Goal: Task Accomplishment & Management: Use online tool/utility

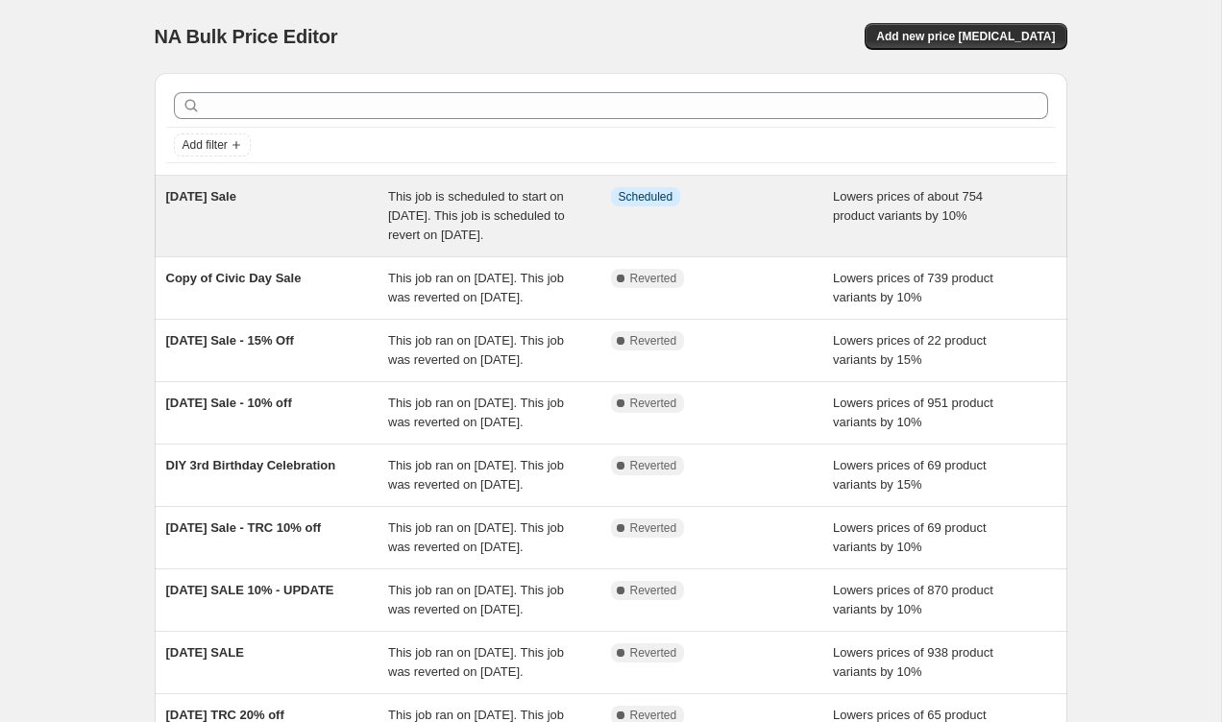
click at [457, 220] on span "This job is scheduled to start on August 28, 2025. This job is scheduled to rev…" at bounding box center [476, 215] width 177 height 53
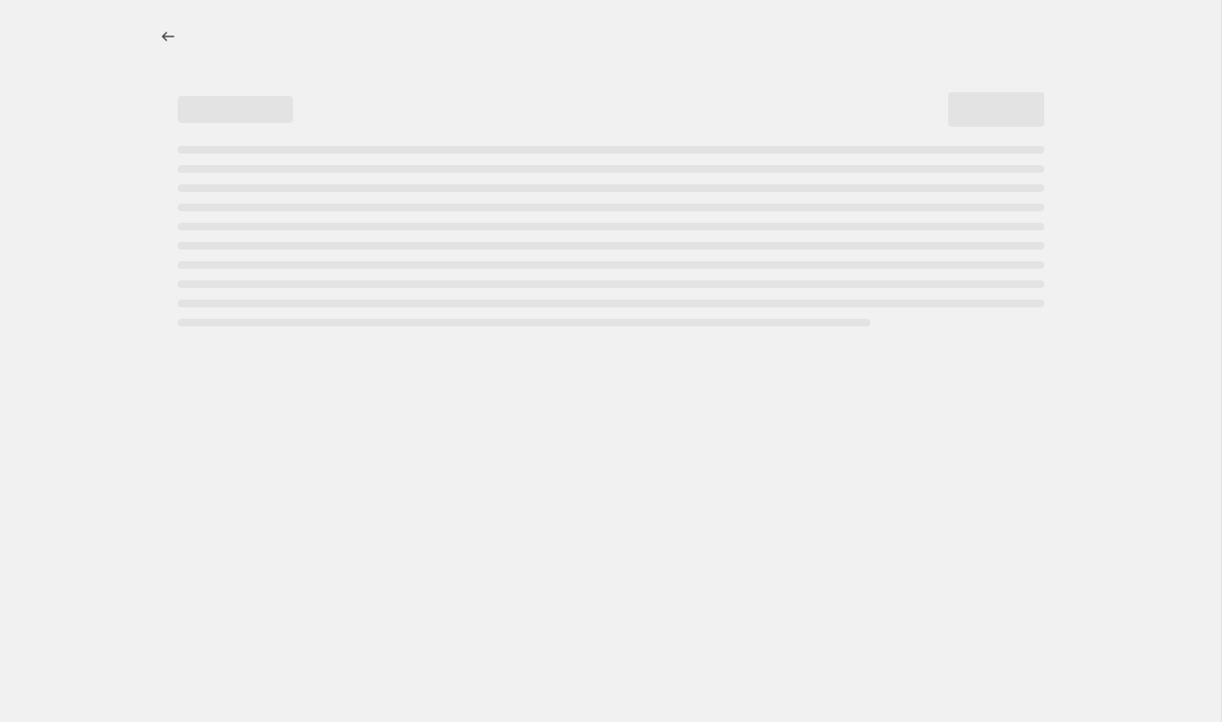
select select "percentage"
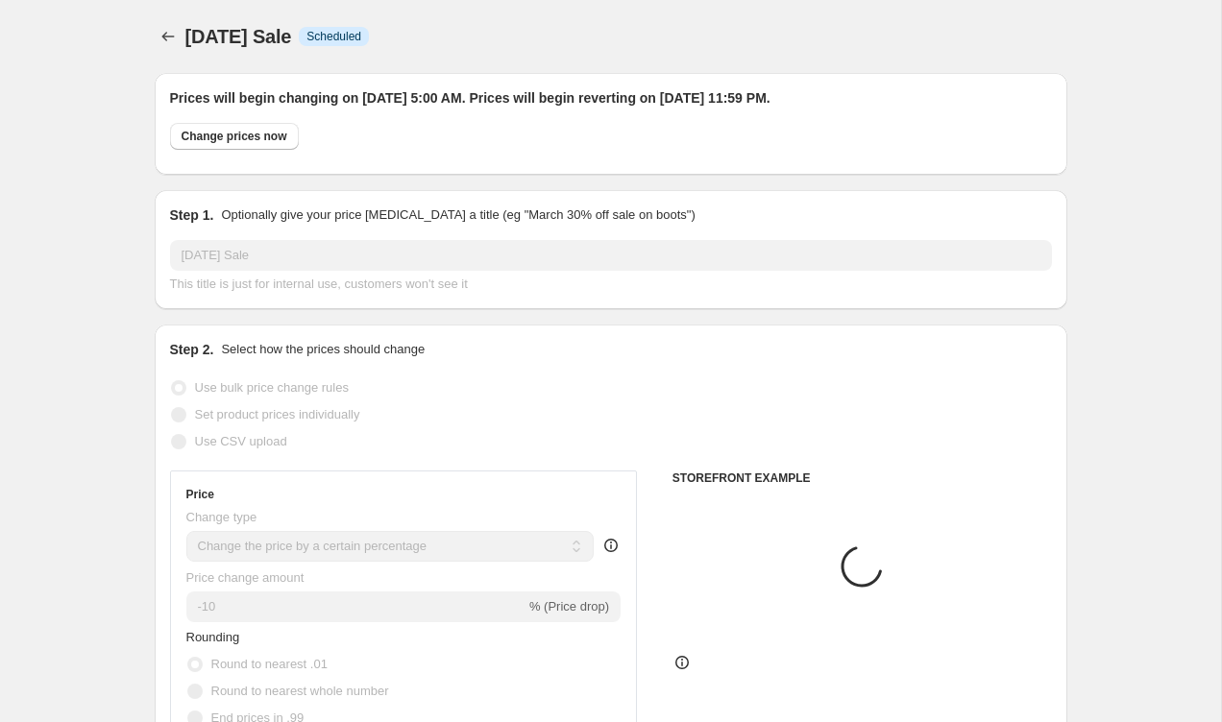
select select "collection"
select select "vendor"
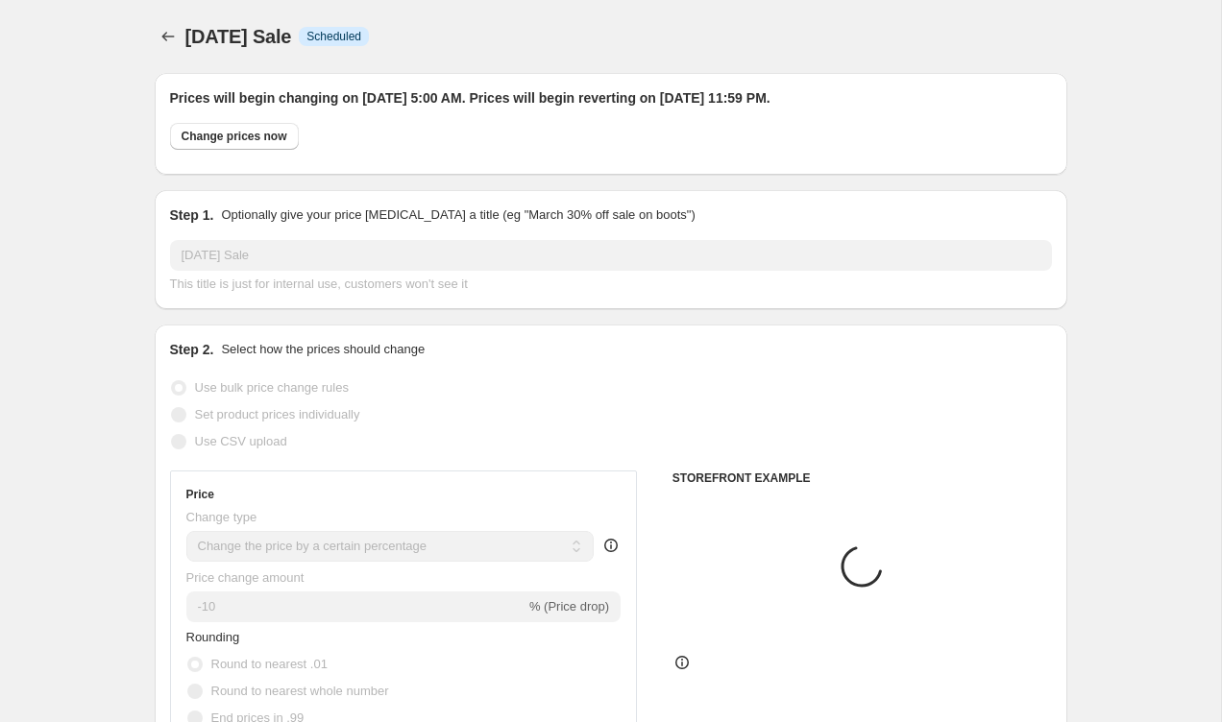
select select "tag"
select select "vendor"
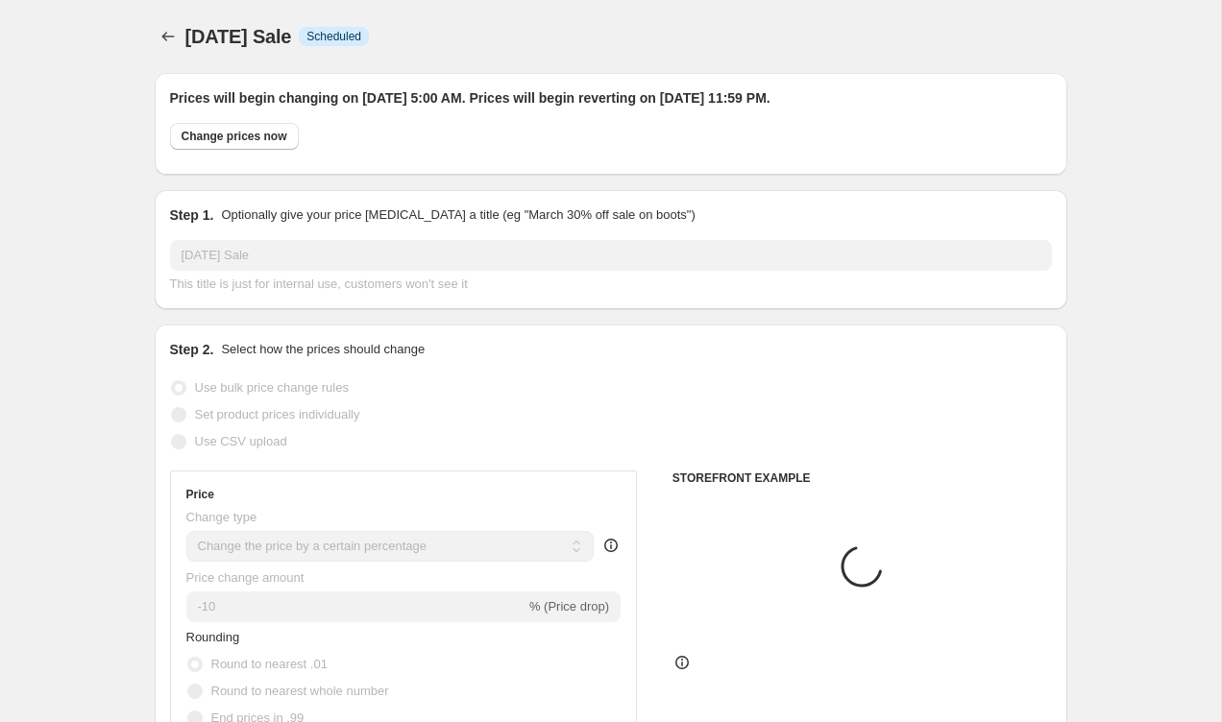
select select "vendor"
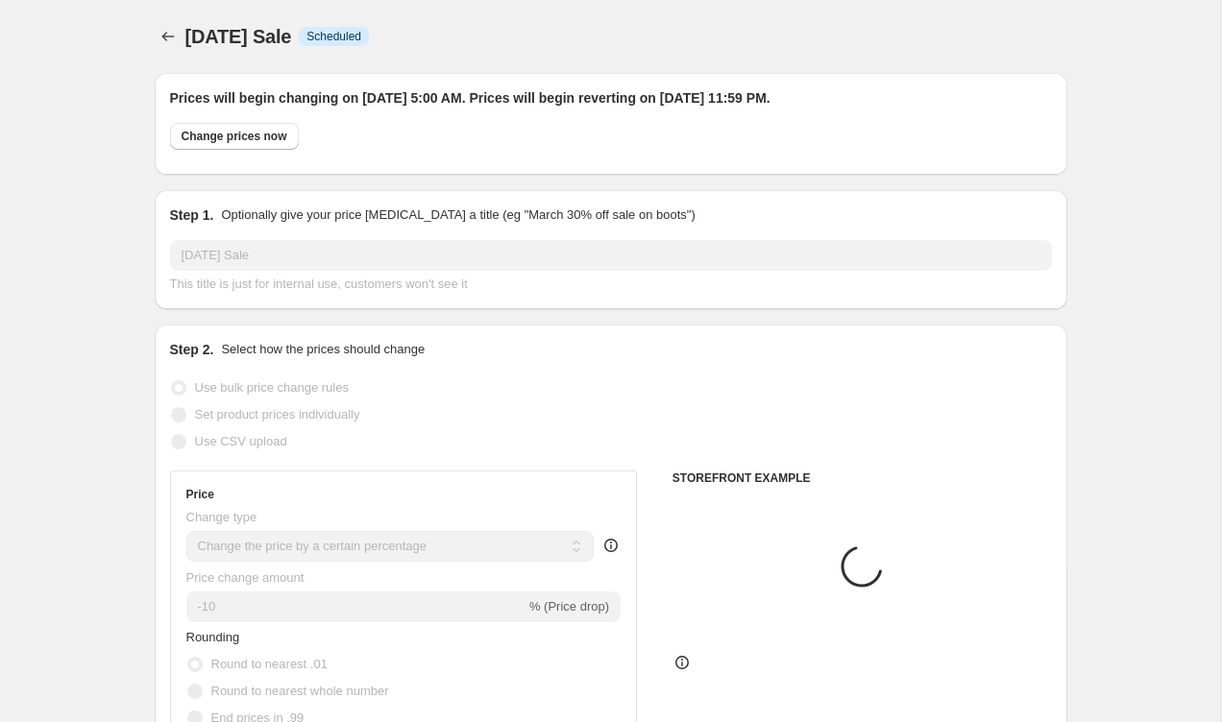
select select "vendor"
select select "product"
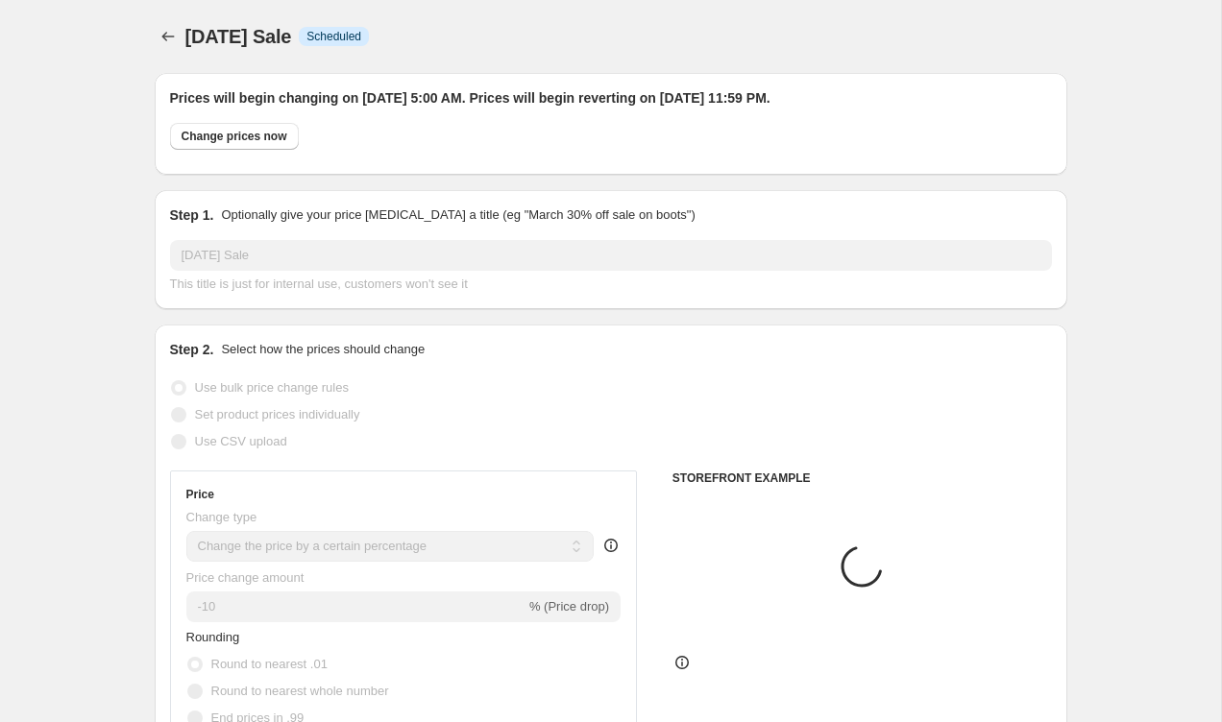
select select "vendor"
select select "product"
select select "vendor"
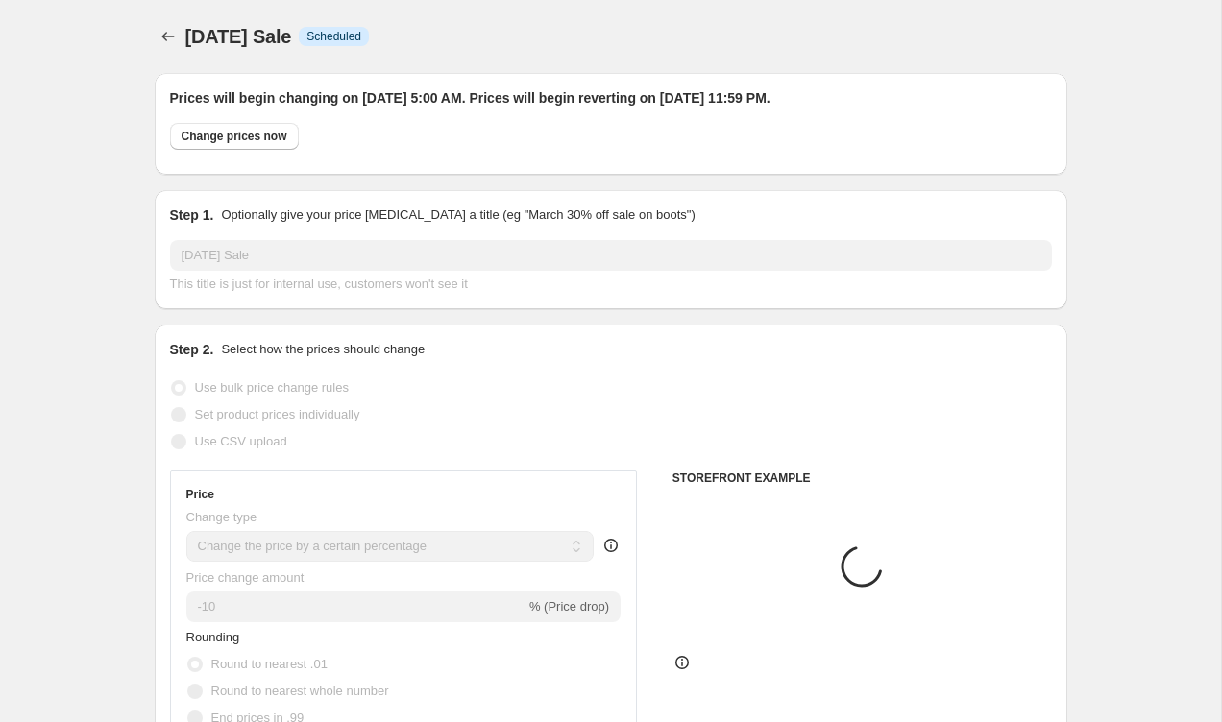
select select "vendor"
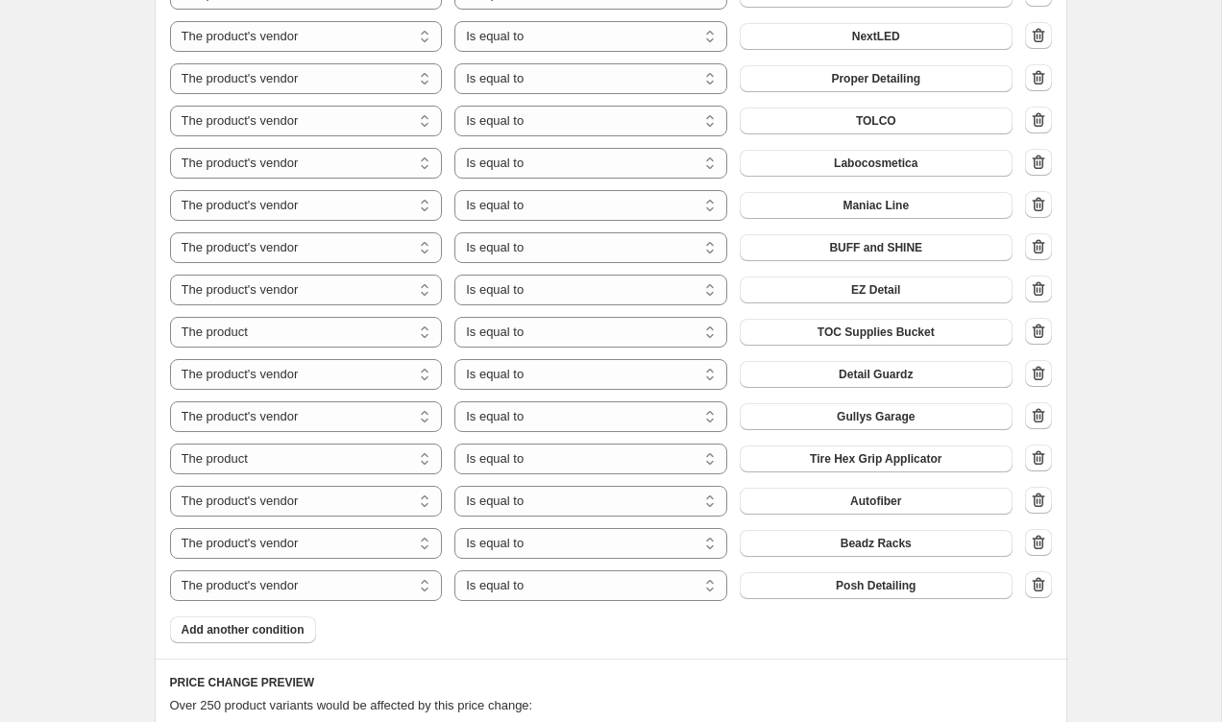
scroll to position [1799, 0]
click at [305, 637] on button "Add another condition" at bounding box center [243, 628] width 146 height 27
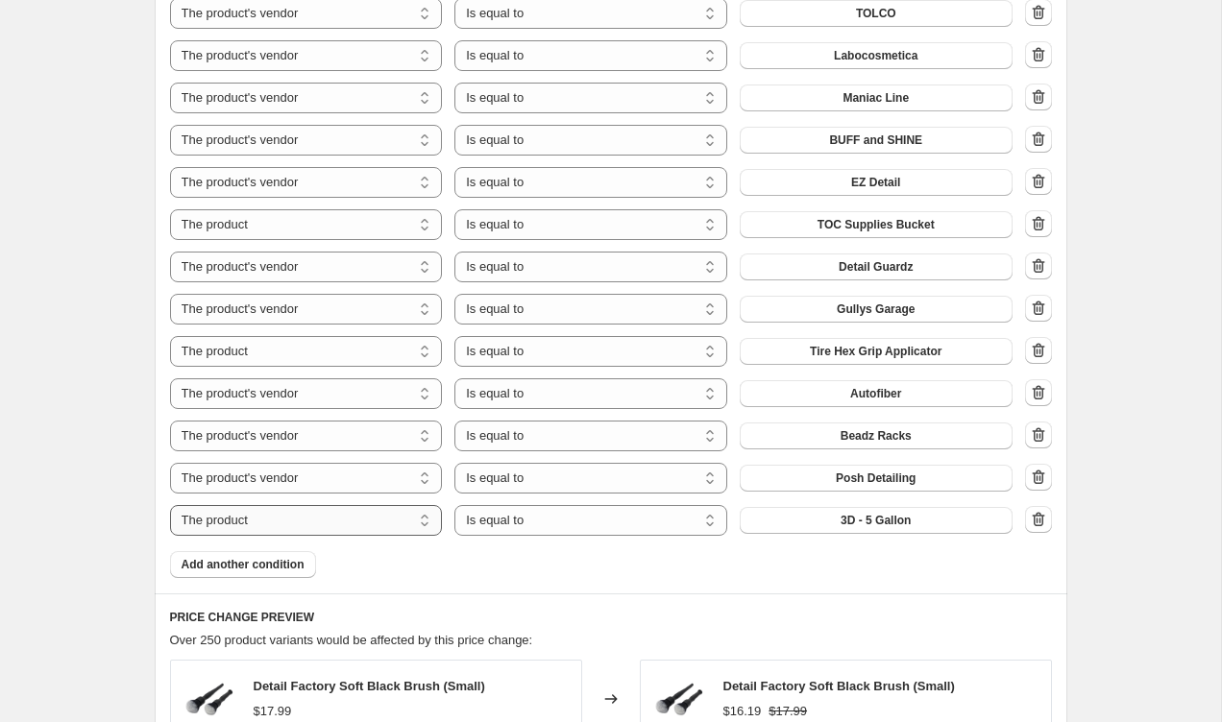
scroll to position [1930, 0]
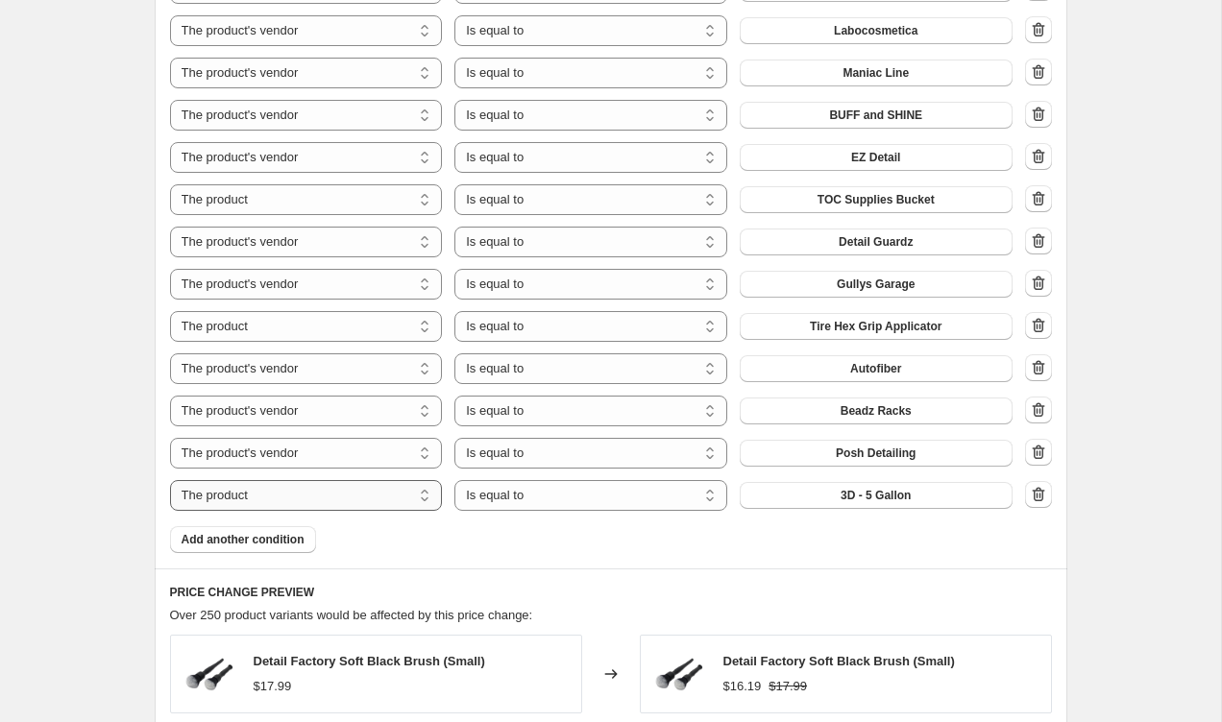
select select "vendor"
click at [875, 498] on span "3D" at bounding box center [875, 495] width 14 height 15
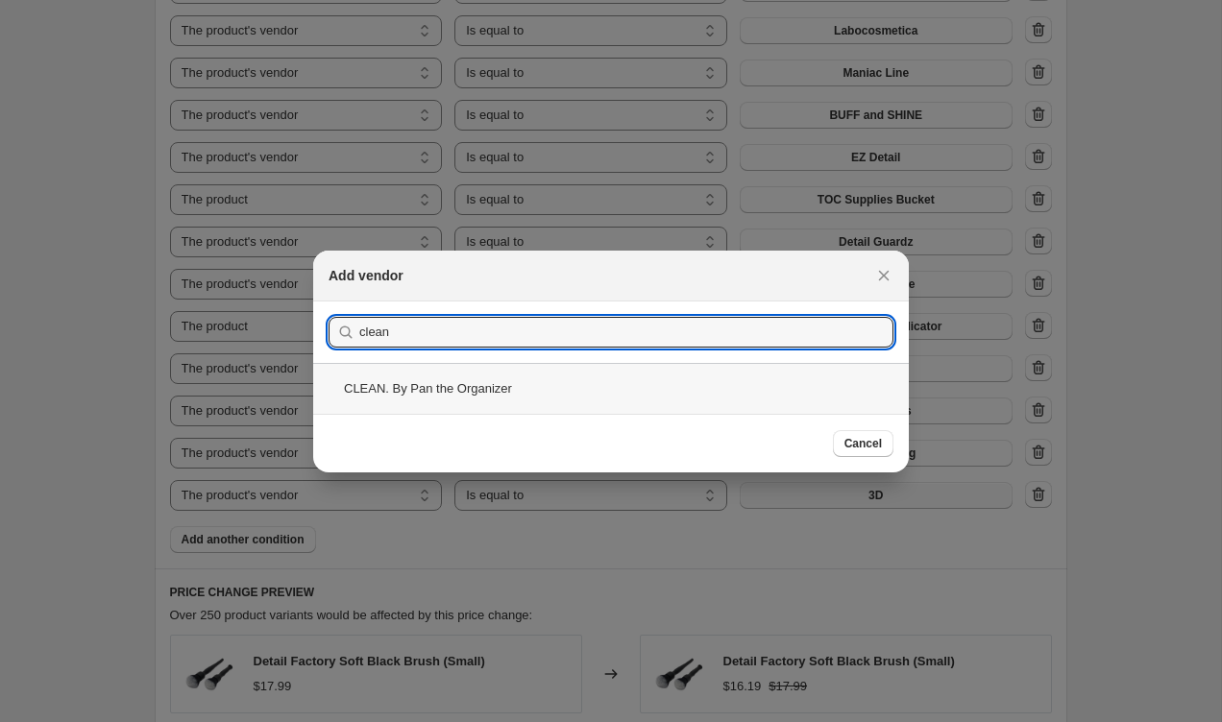
type input "clean"
click at [520, 383] on div "CLEAN. By Pan the Organizer" at bounding box center [611, 388] width 596 height 51
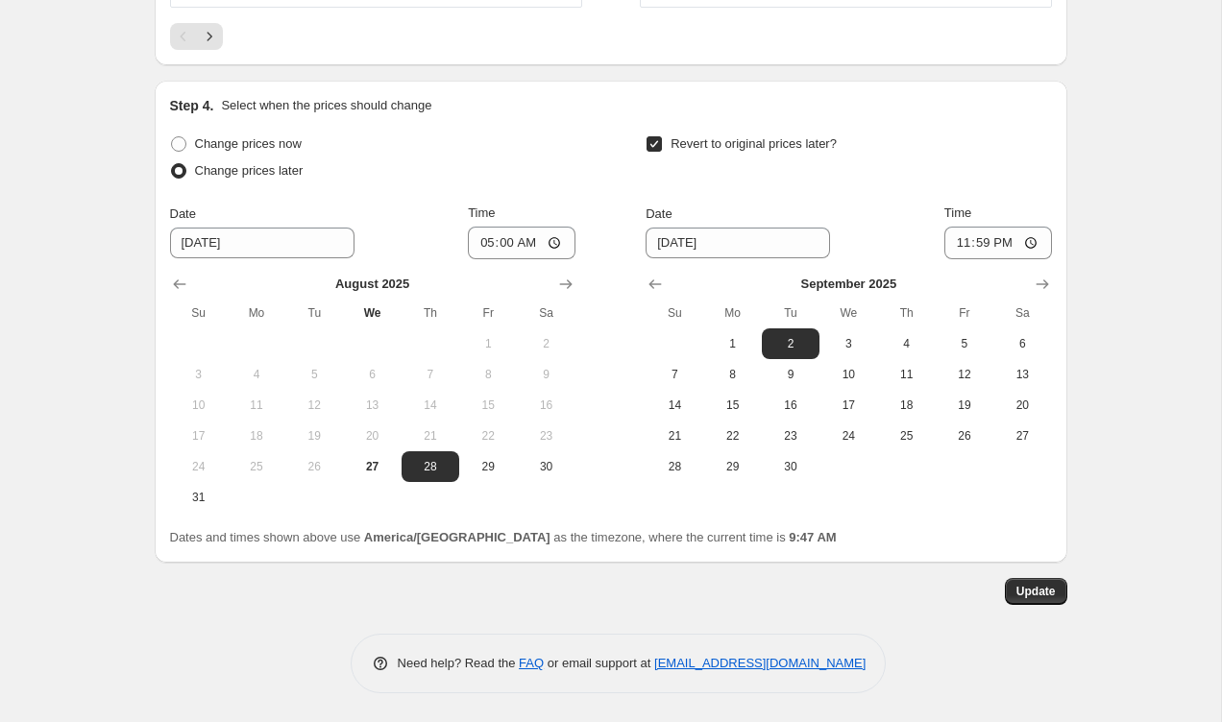
scroll to position [2997, 0]
click at [1052, 597] on span "Update" at bounding box center [1035, 591] width 39 height 15
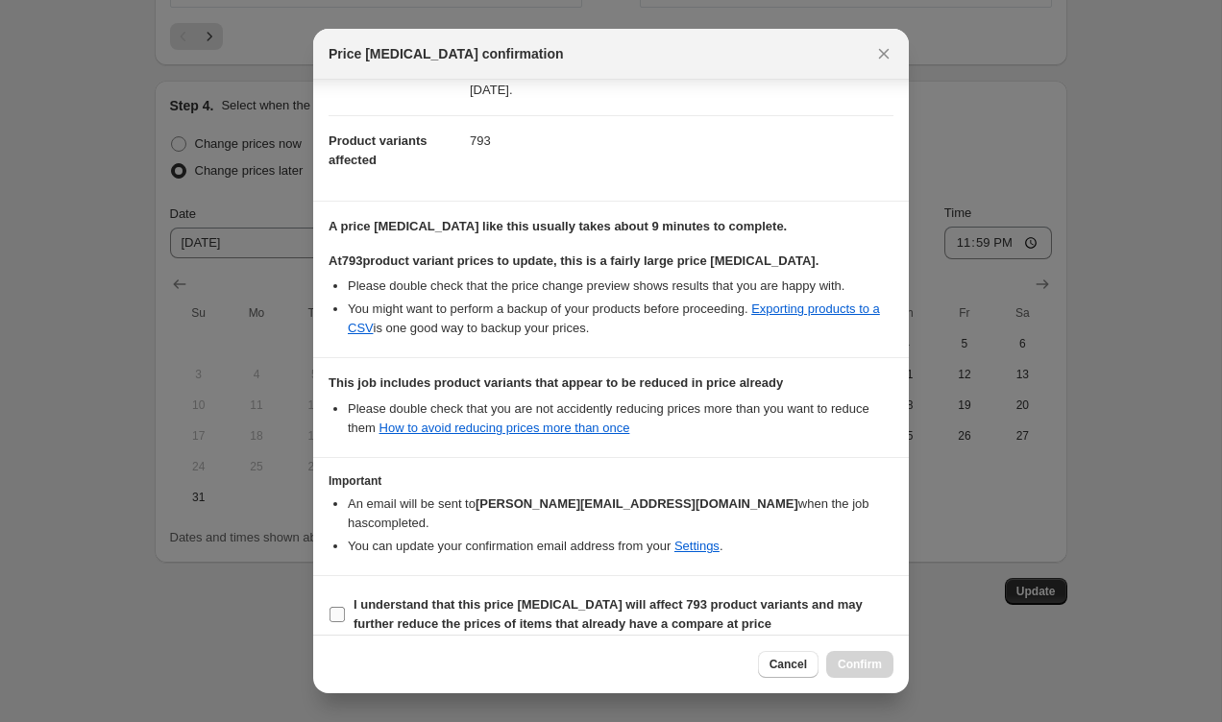
scroll to position [188, 0]
click at [338, 608] on input "I understand that this price change job will affect 793 product variants and ma…" at bounding box center [336, 615] width 15 height 15
checkbox input "true"
click at [848, 662] on span "Confirm" at bounding box center [860, 664] width 44 height 15
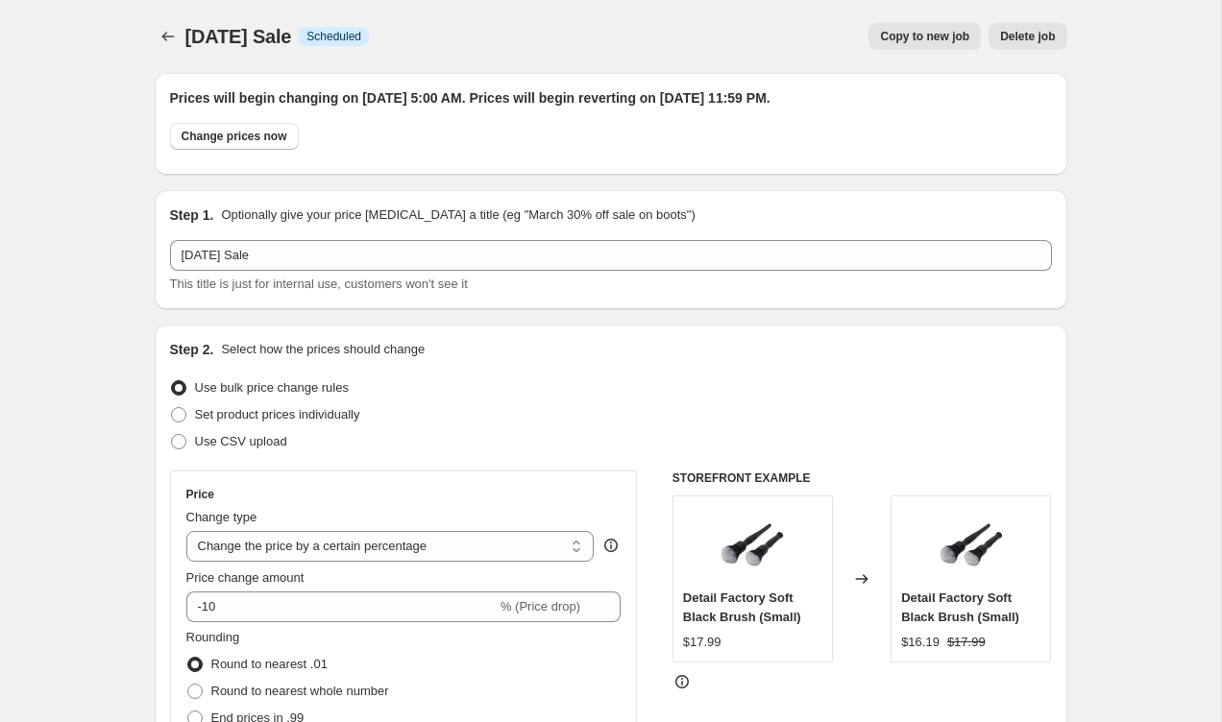
scroll to position [0, 0]
click at [171, 41] on icon "Price change jobs" at bounding box center [167, 36] width 19 height 19
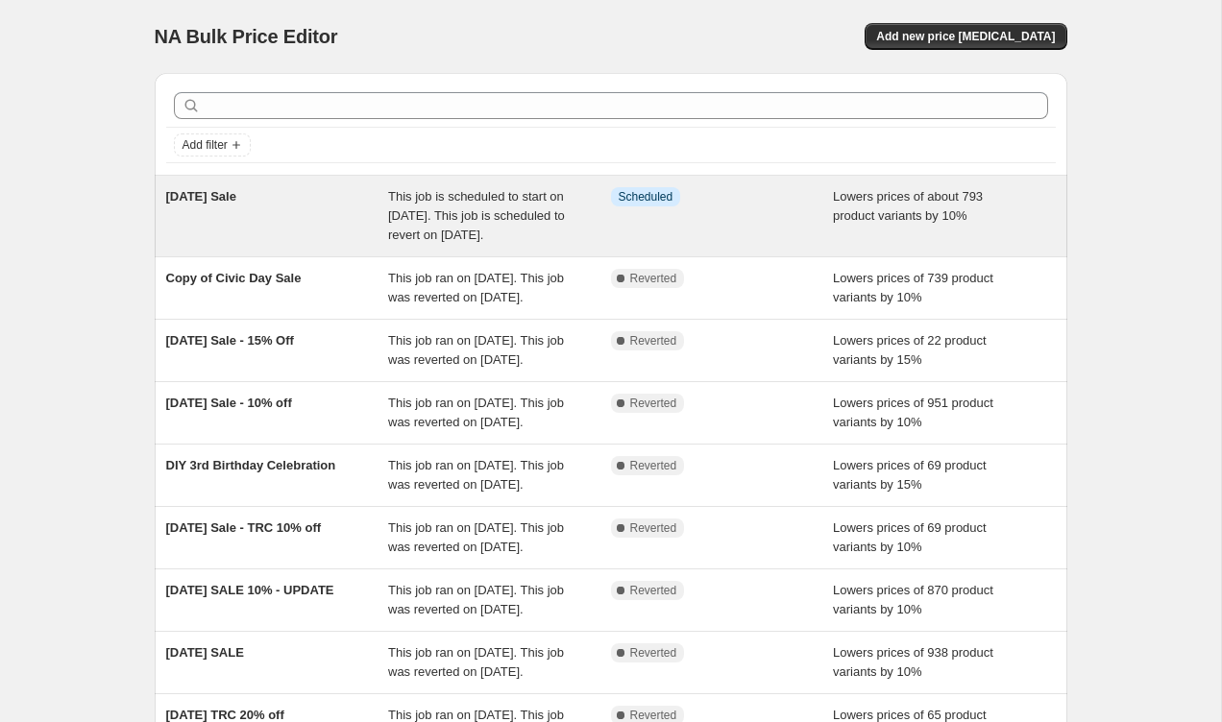
click at [652, 235] on div "Info Scheduled" at bounding box center [722, 216] width 223 height 58
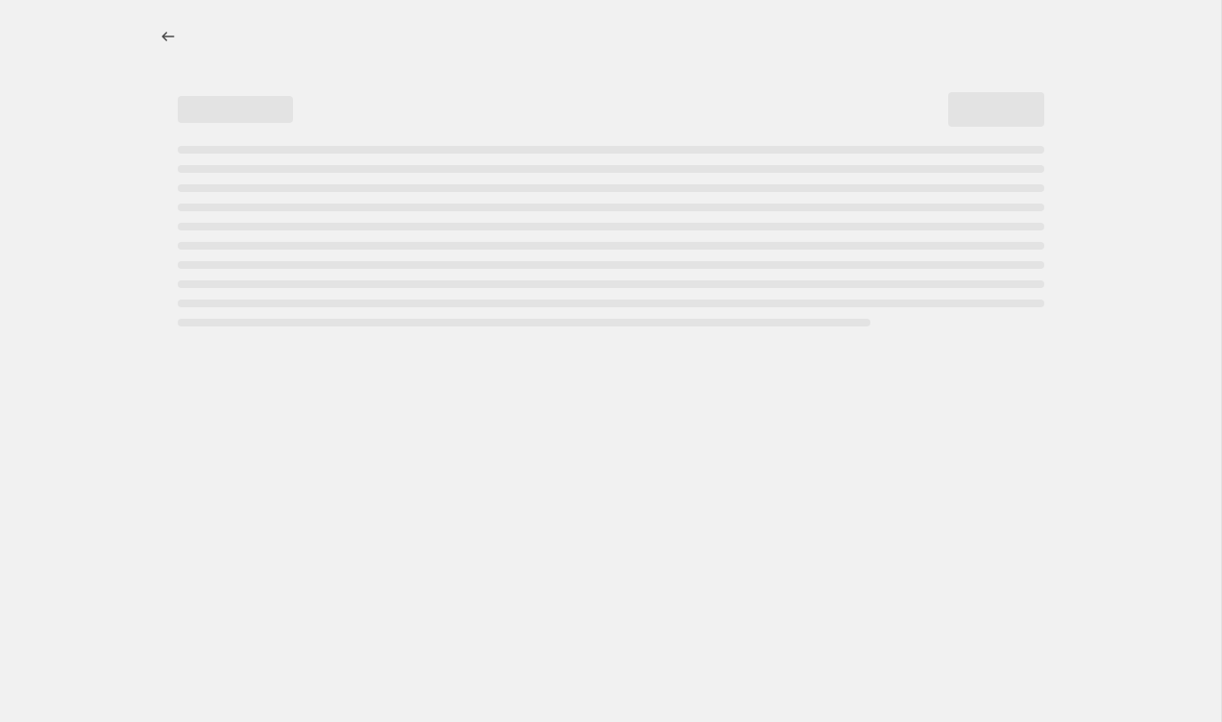
select select "percentage"
select select "collection"
select select "vendor"
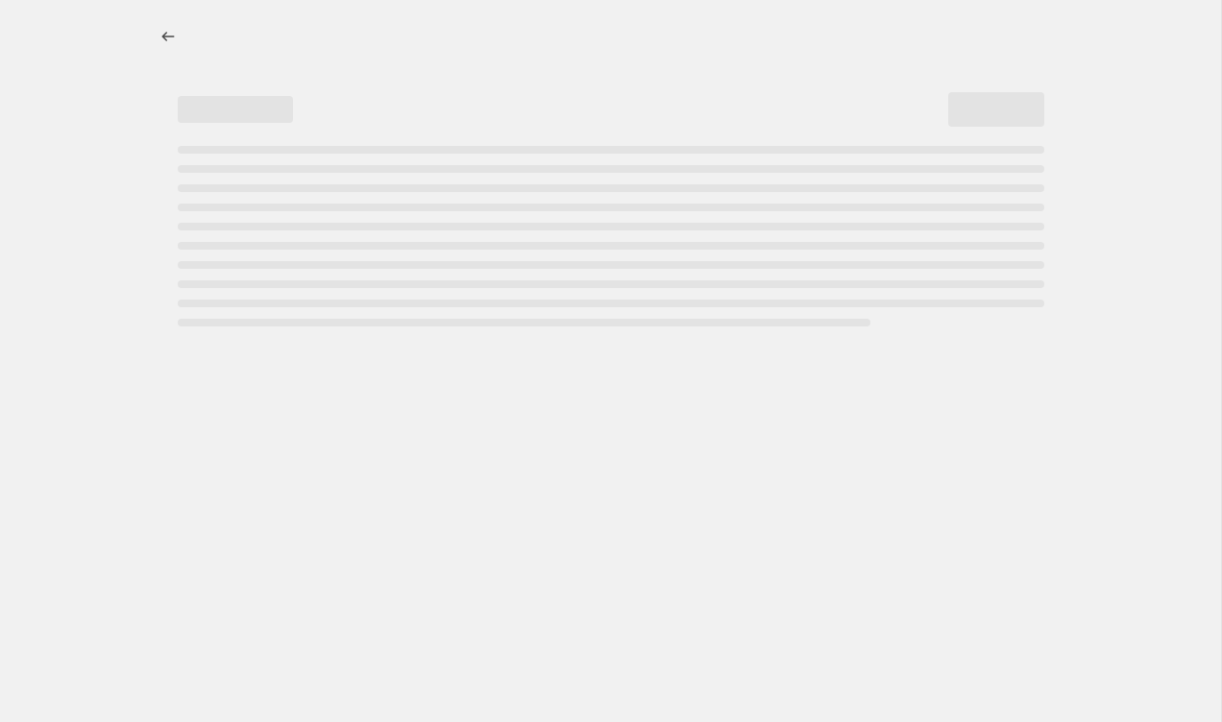
select select "vendor"
select select "tag"
select select "vendor"
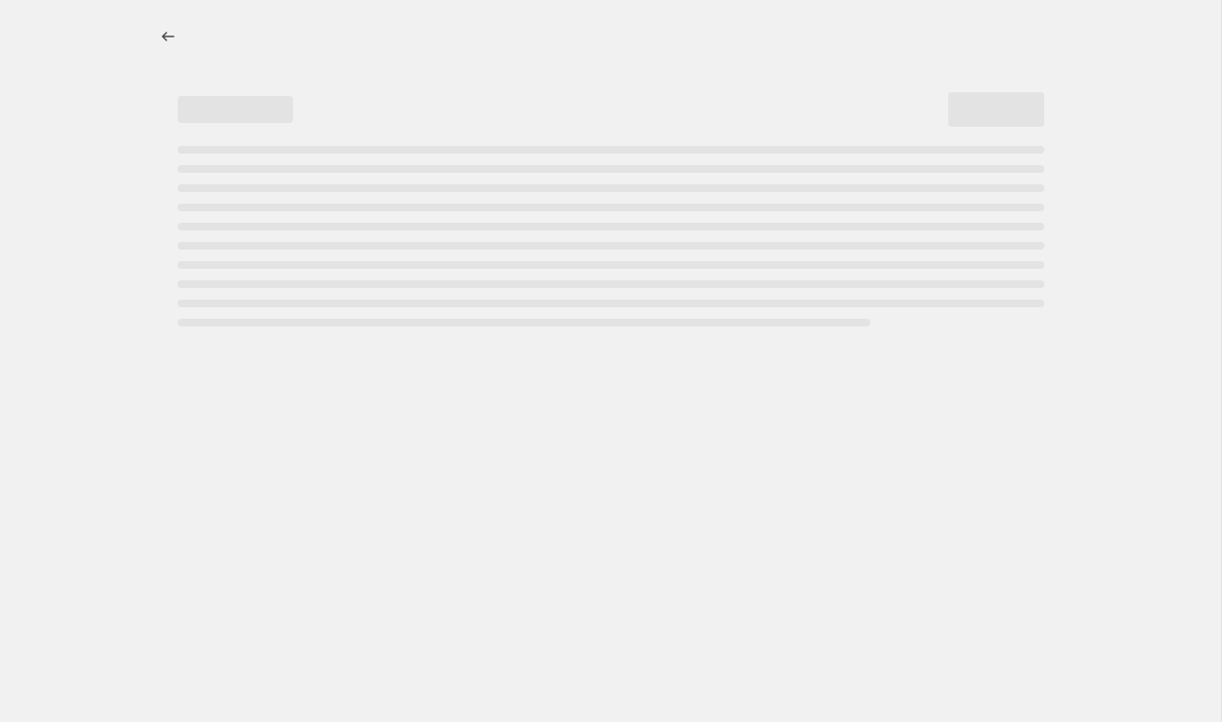
select select "vendor"
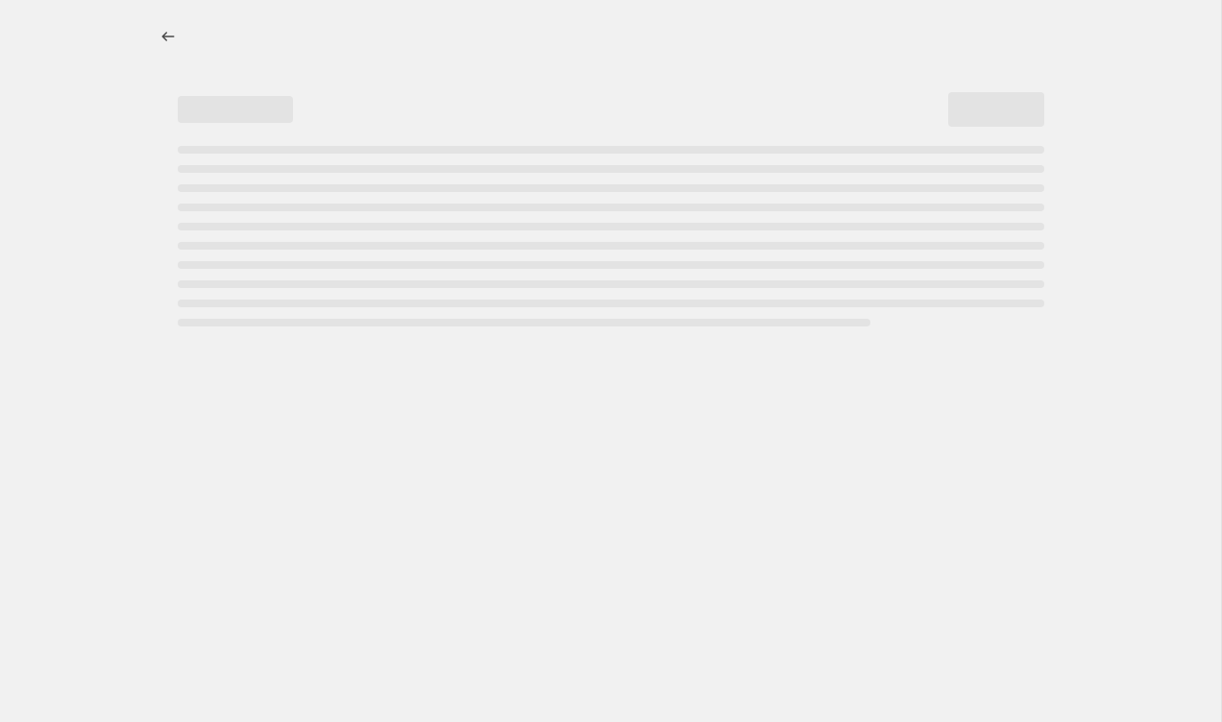
select select "vendor"
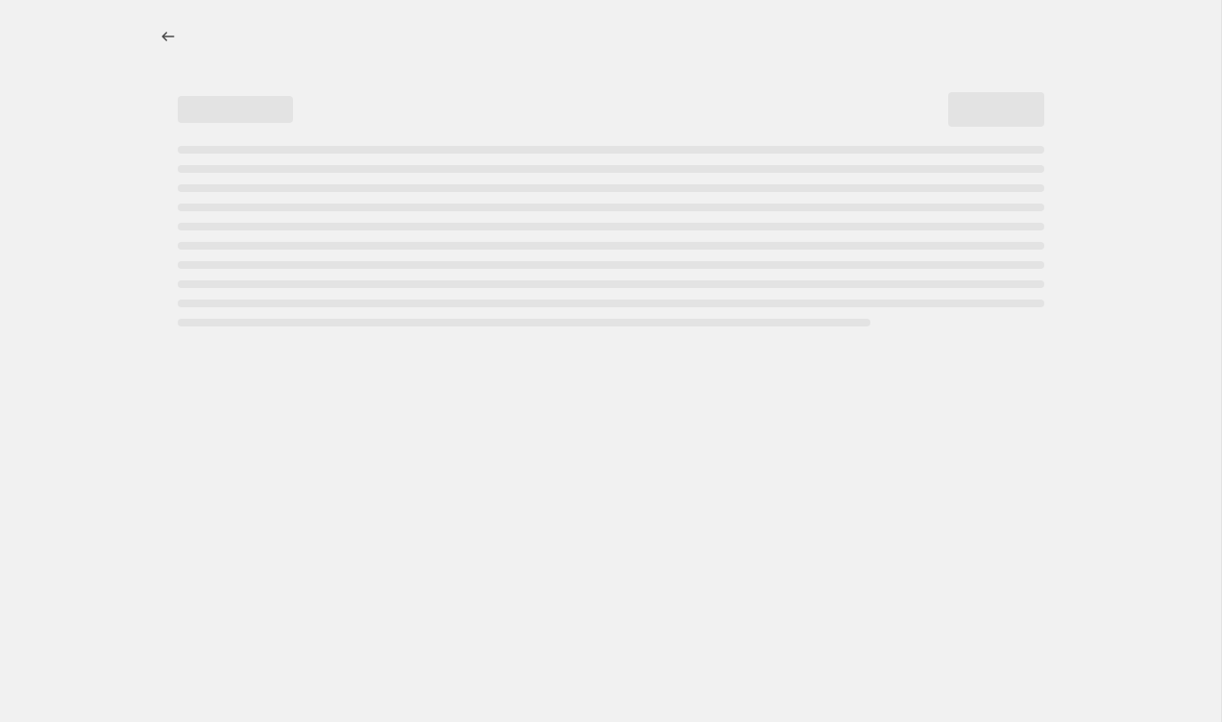
select select "vendor"
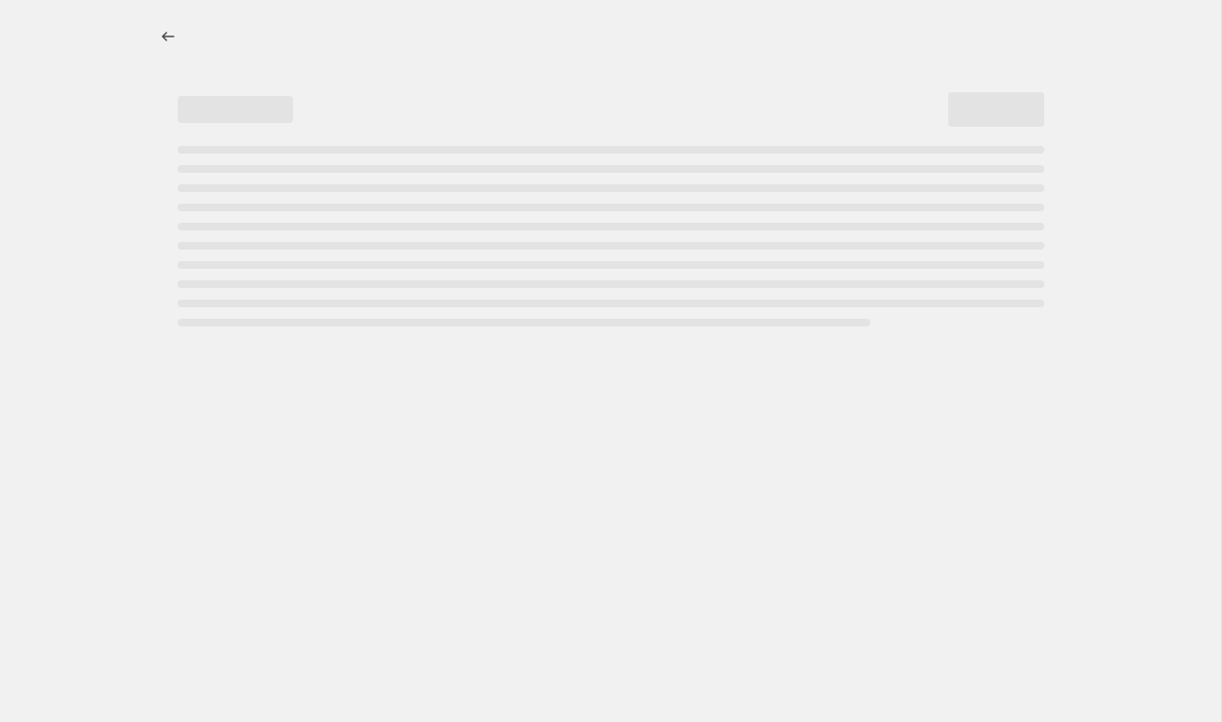
select select "vendor"
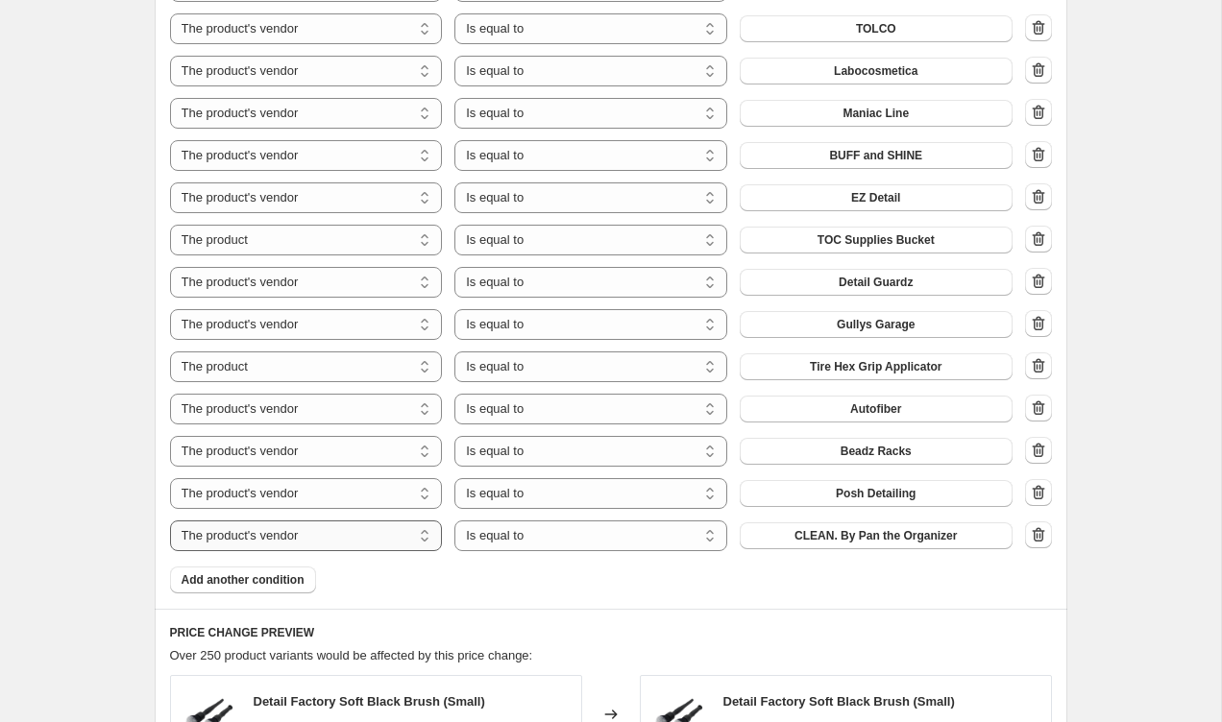
scroll to position [1918, 0]
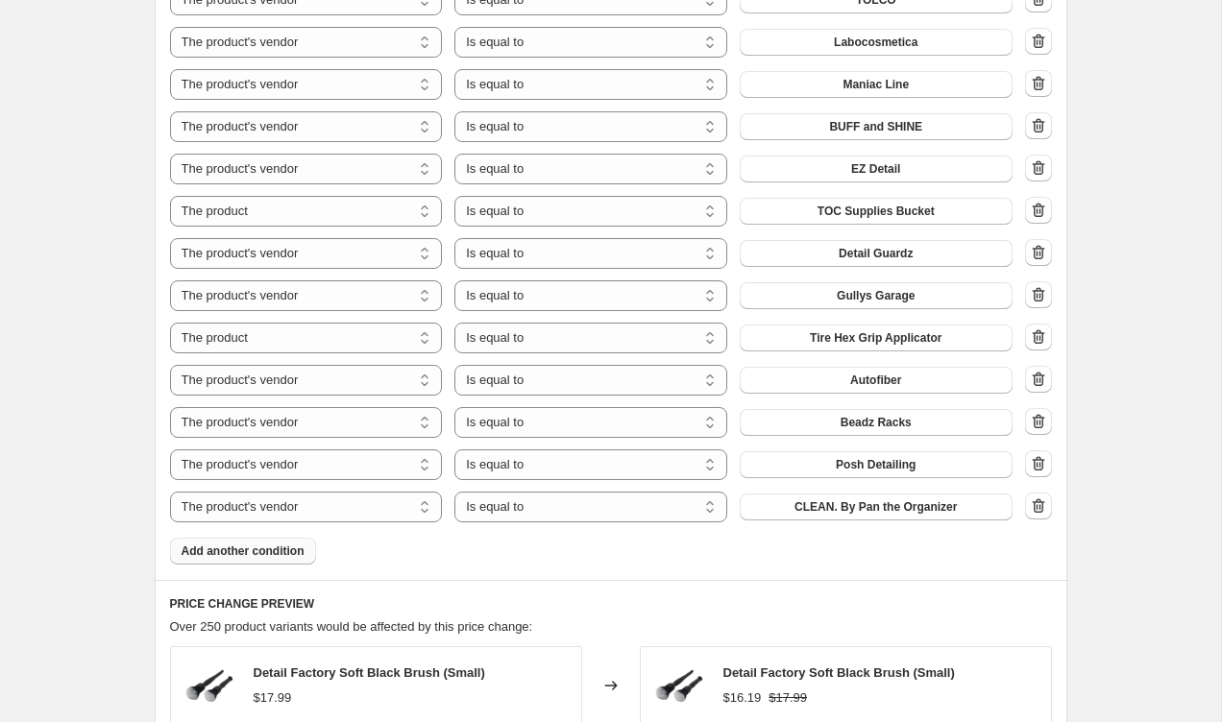
click at [274, 548] on span "Add another condition" at bounding box center [243, 551] width 123 height 15
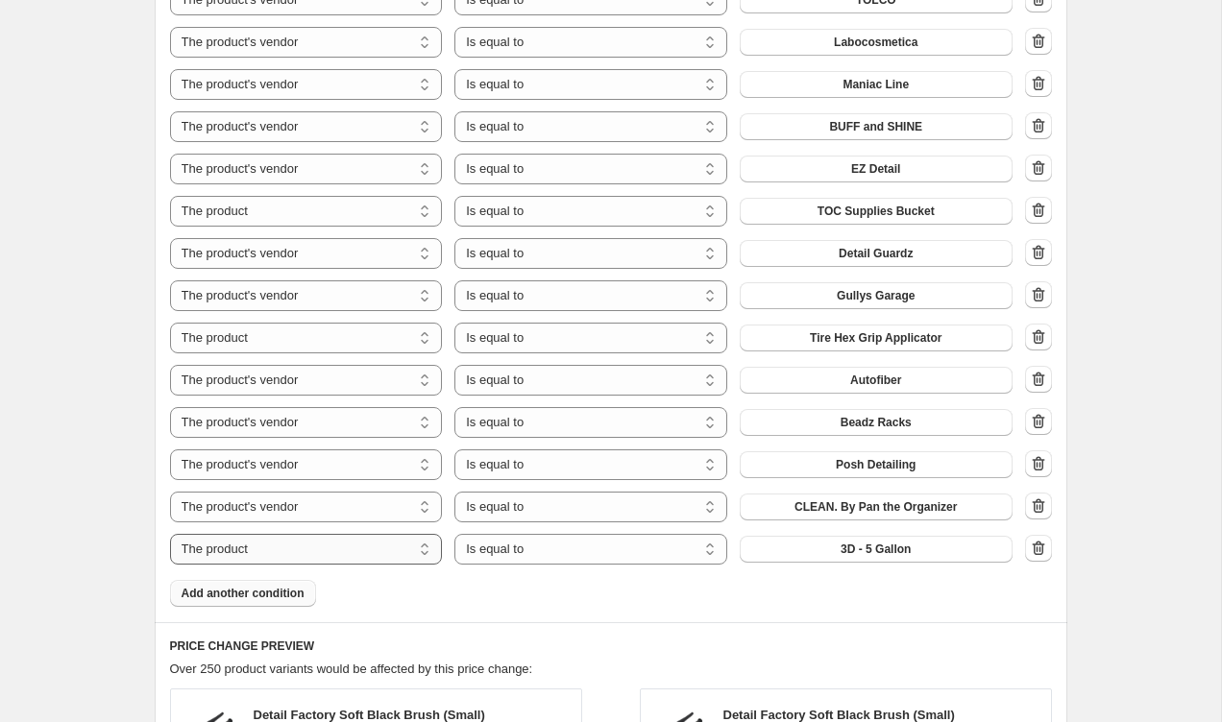
select select "vendor"
click at [841, 547] on button "3D" at bounding box center [876, 549] width 273 height 27
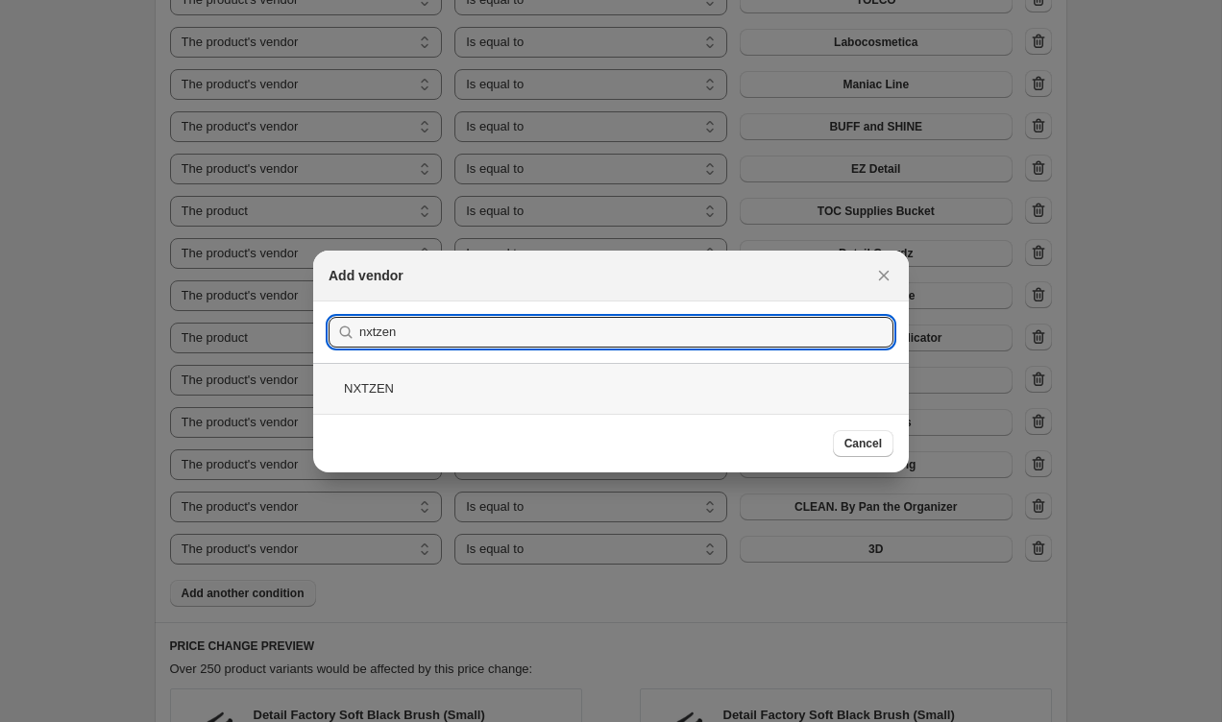
type input "nxtzen"
click at [475, 390] on div "NXTZEN" at bounding box center [611, 388] width 596 height 51
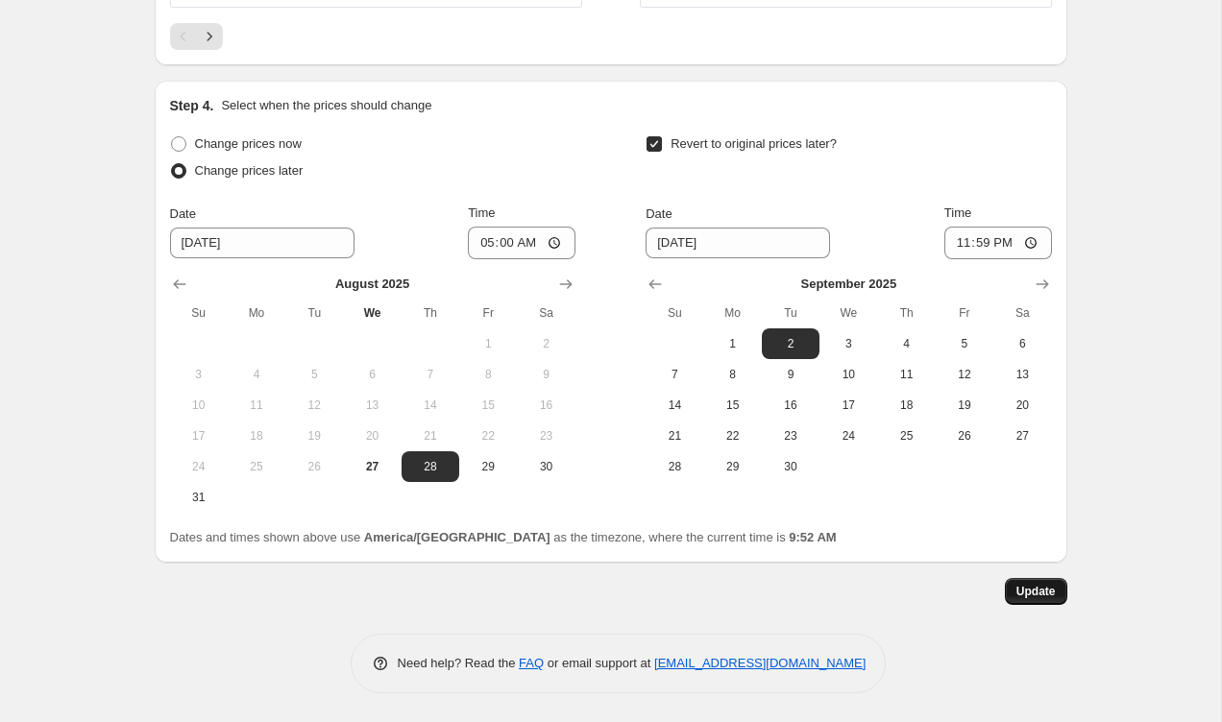
scroll to position [3039, 0]
click at [1030, 600] on button "Update" at bounding box center [1036, 591] width 62 height 27
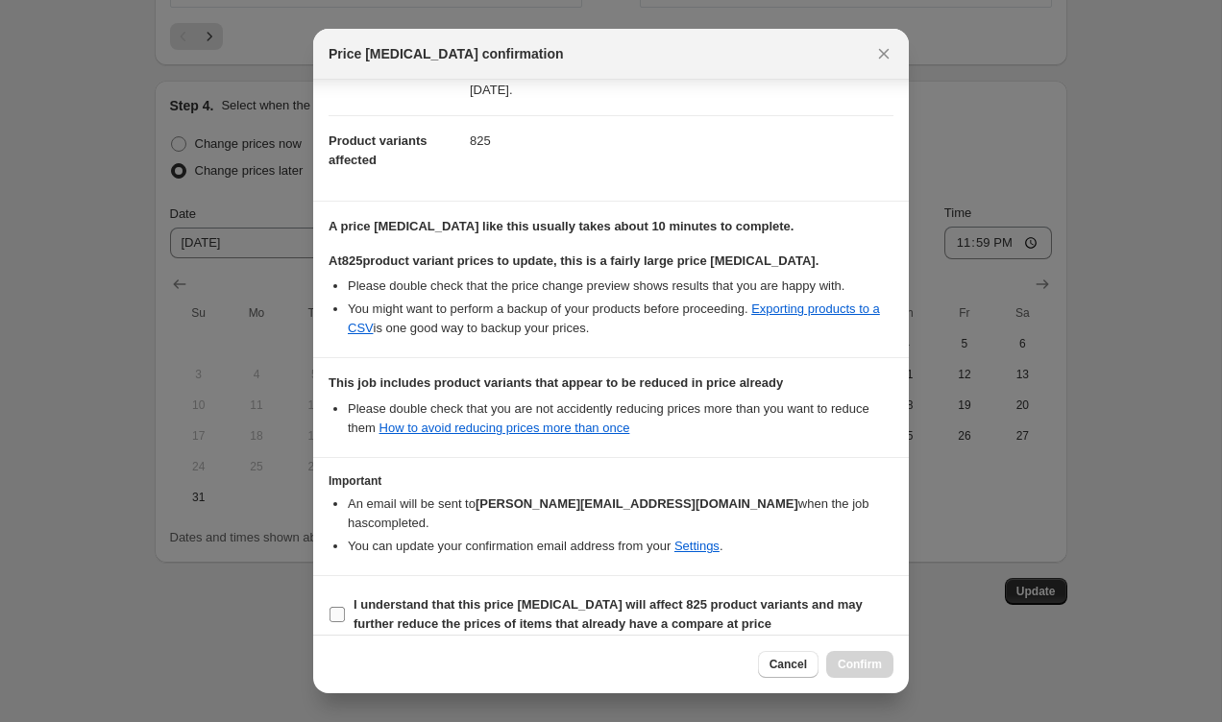
scroll to position [188, 0]
click at [334, 608] on input "I understand that this price change job will affect 825 product variants and ma…" at bounding box center [336, 615] width 15 height 15
checkbox input "true"
click at [858, 660] on span "Confirm" at bounding box center [860, 664] width 44 height 15
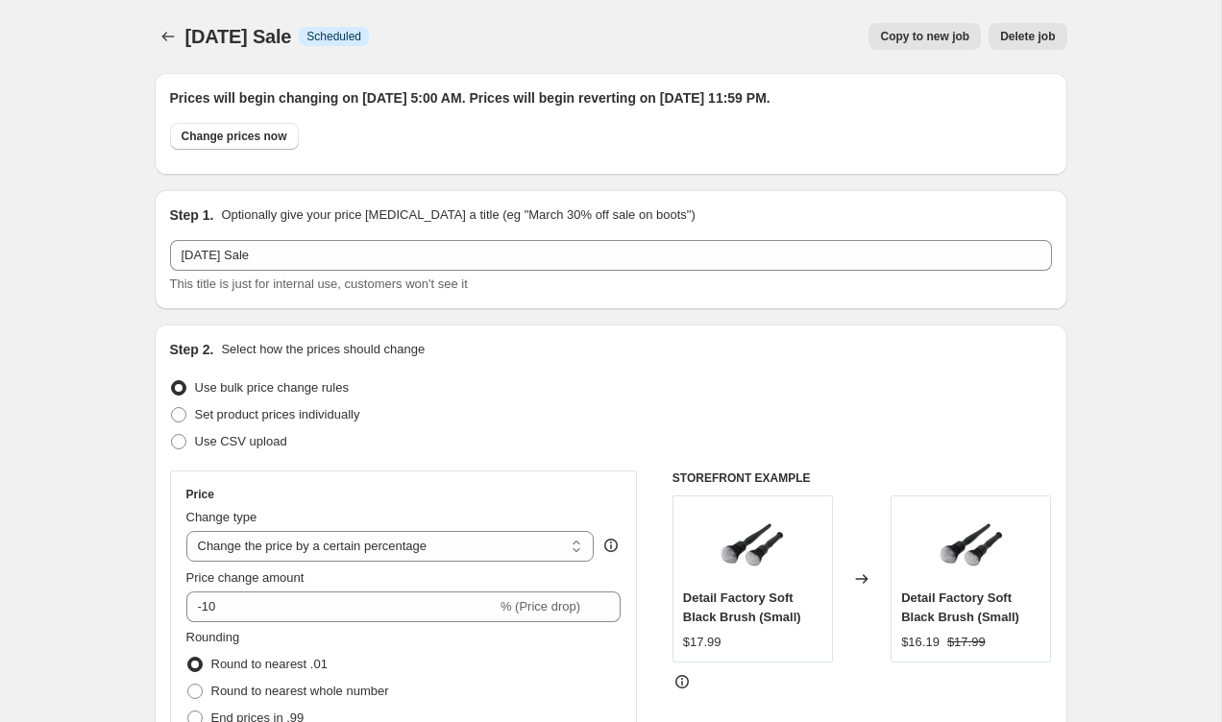
scroll to position [3039, 0]
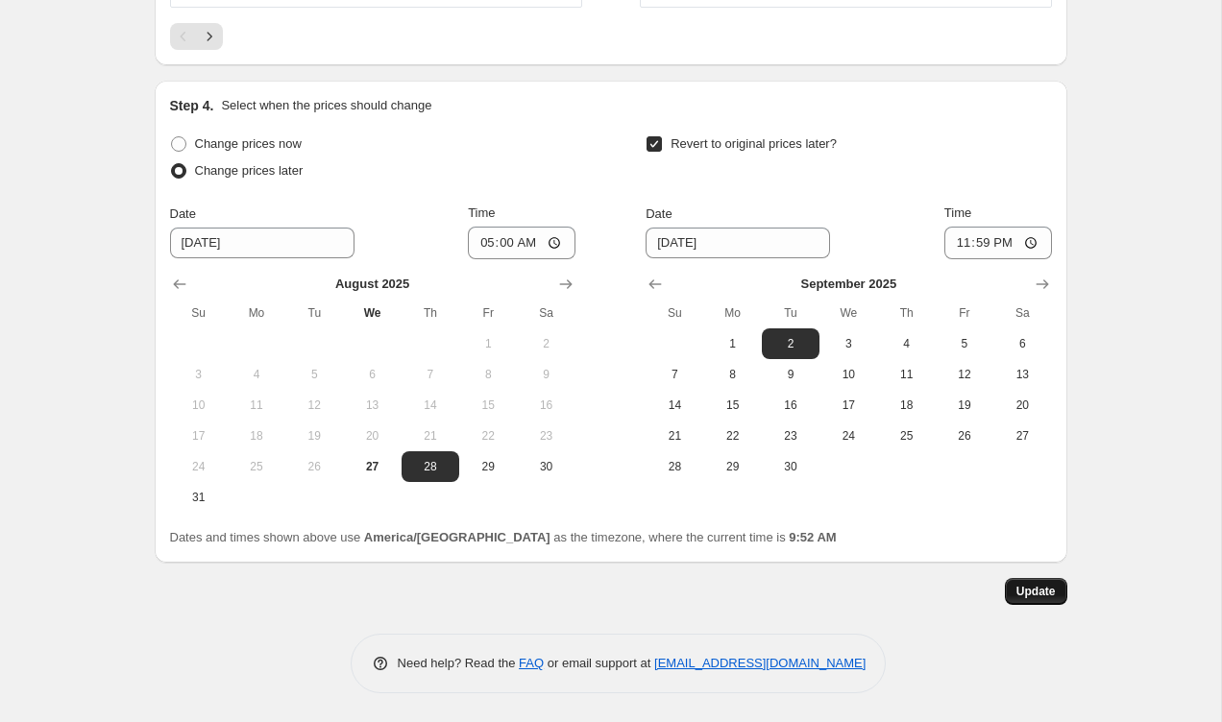
click at [1034, 596] on span "Update" at bounding box center [1035, 591] width 39 height 15
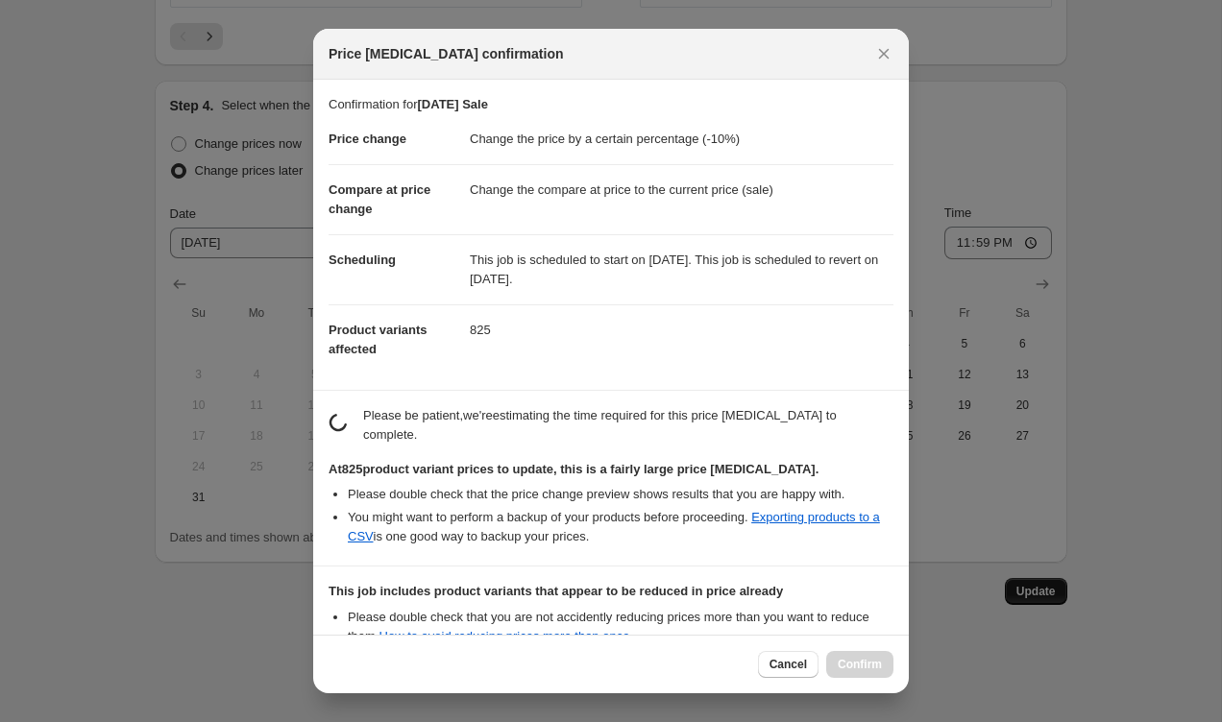
scroll to position [0, 0]
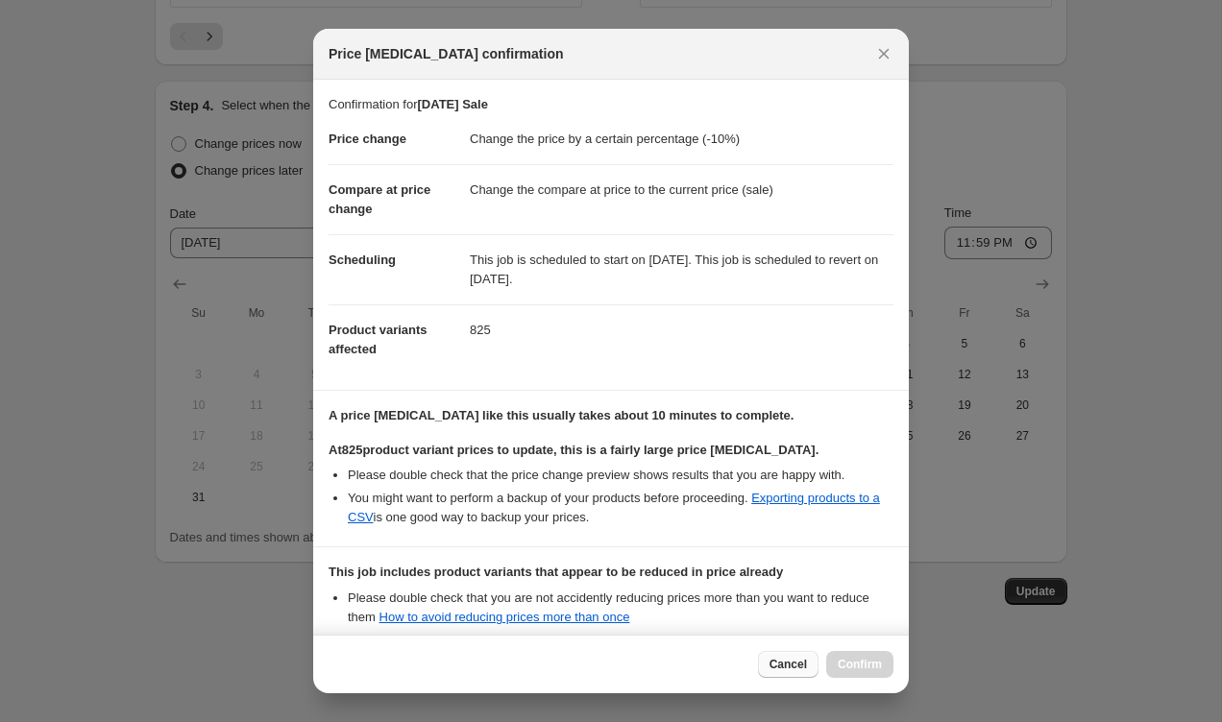
click at [791, 669] on span "Cancel" at bounding box center [787, 664] width 37 height 15
